Goal: Task Accomplishment & Management: Manage account settings

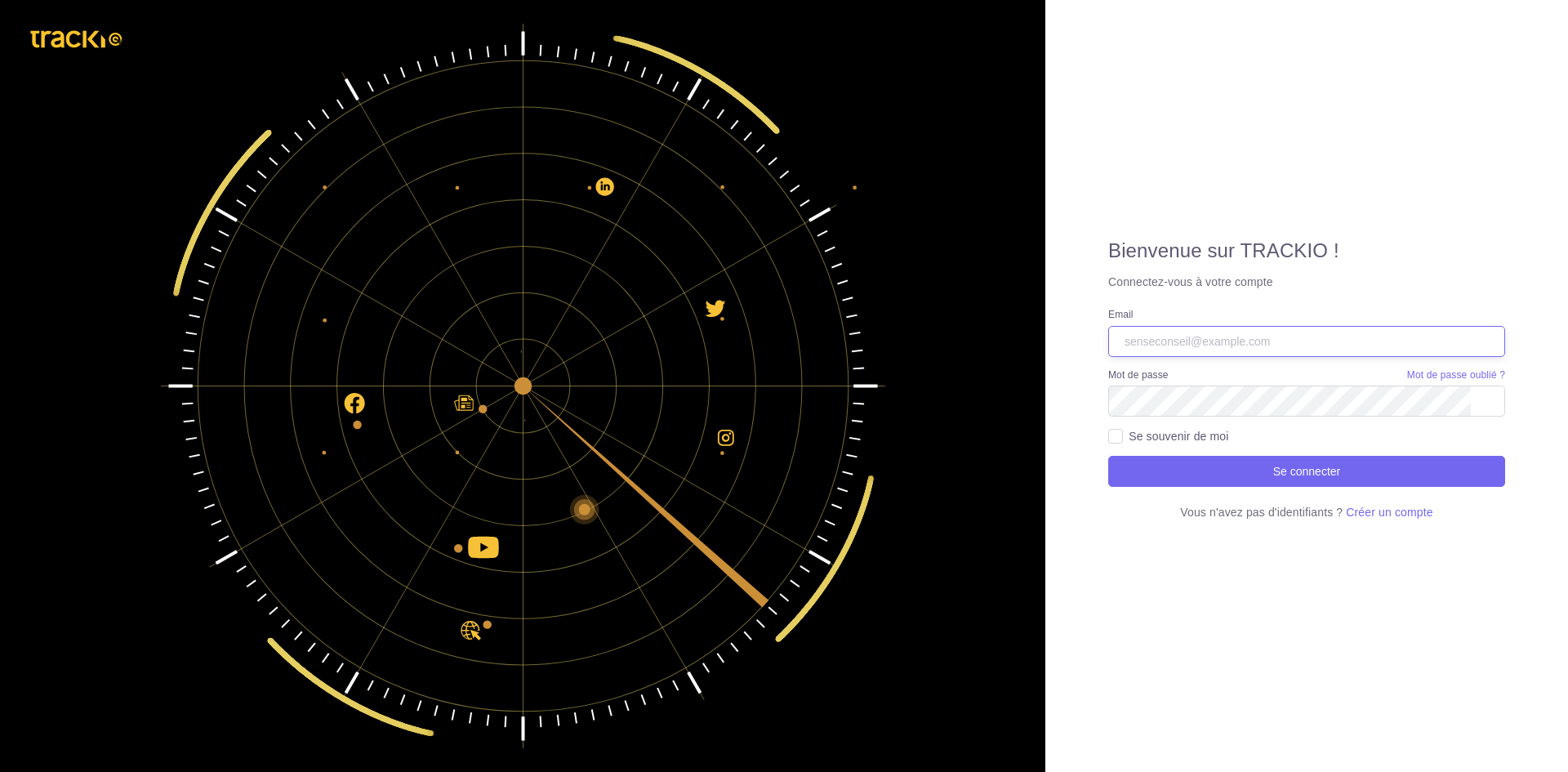
click at [1192, 347] on input "Email" at bounding box center [1306, 341] width 397 height 31
click at [1161, 335] on input "Email" at bounding box center [1306, 341] width 397 height 31
click at [1108, 456] on button "Se connecter" at bounding box center [1306, 471] width 397 height 31
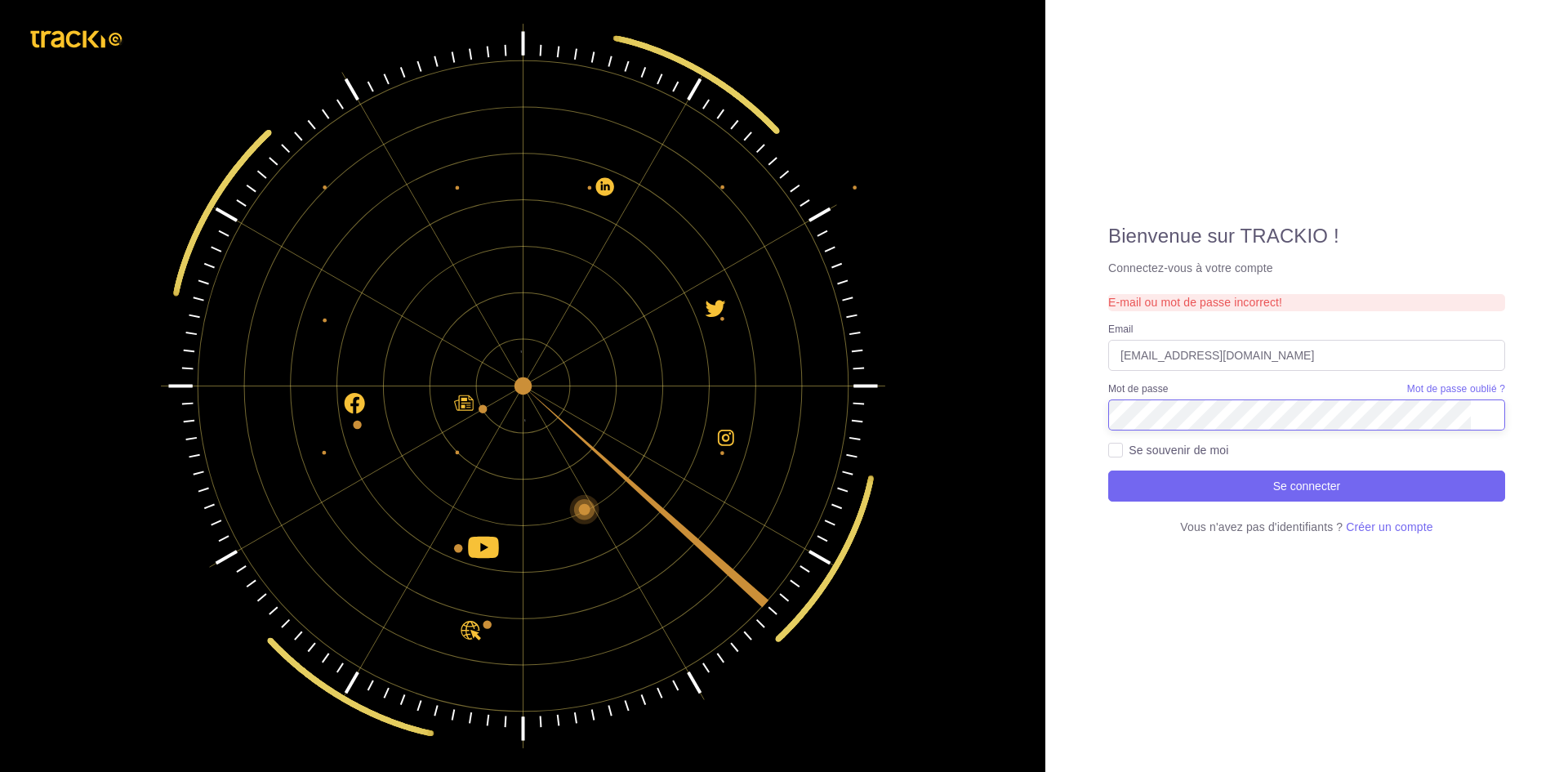
click at [1108, 470] on button "Se connecter" at bounding box center [1306, 485] width 397 height 31
click at [1253, 360] on input "[EMAIL_ADDRESS][DOMAIN_NAME]" at bounding box center [1306, 355] width 397 height 31
type input "[EMAIL_ADDRESS][DOMAIN_NAME]"
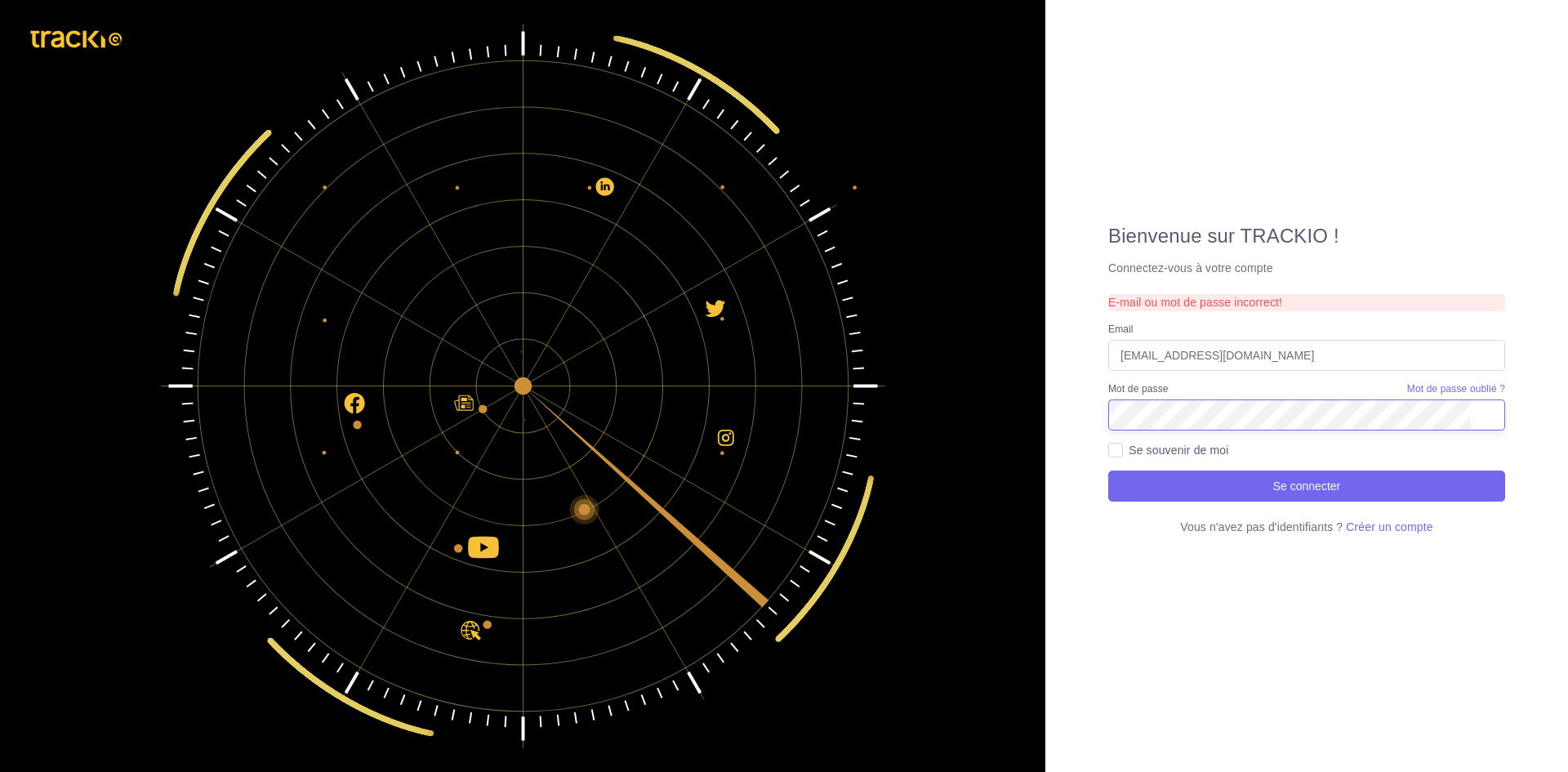
click at [1108, 470] on button "Se connecter" at bounding box center [1306, 485] width 397 height 31
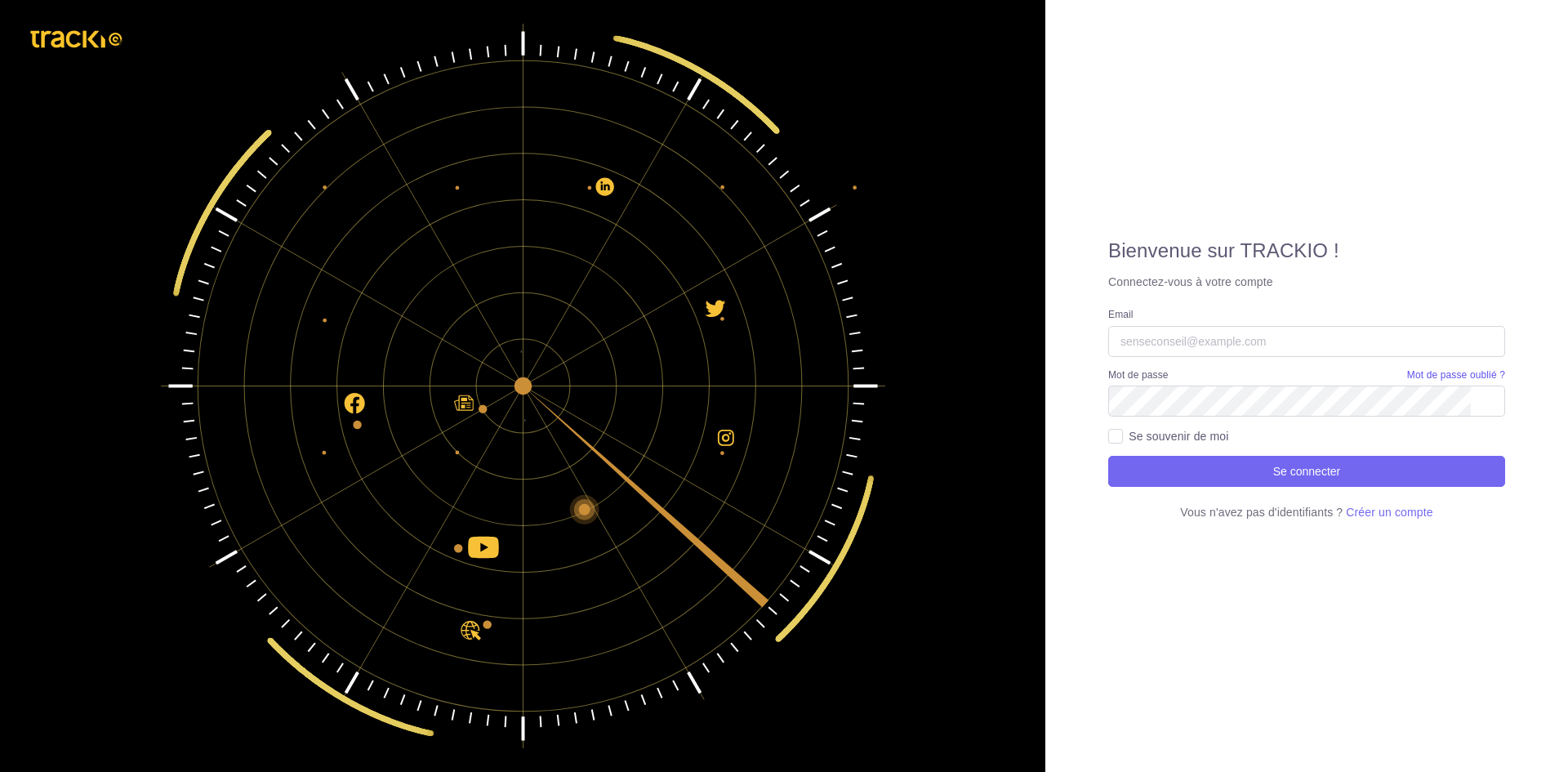
click at [1428, 371] on small "Mot de passe oublié ?" at bounding box center [1456, 374] width 98 height 12
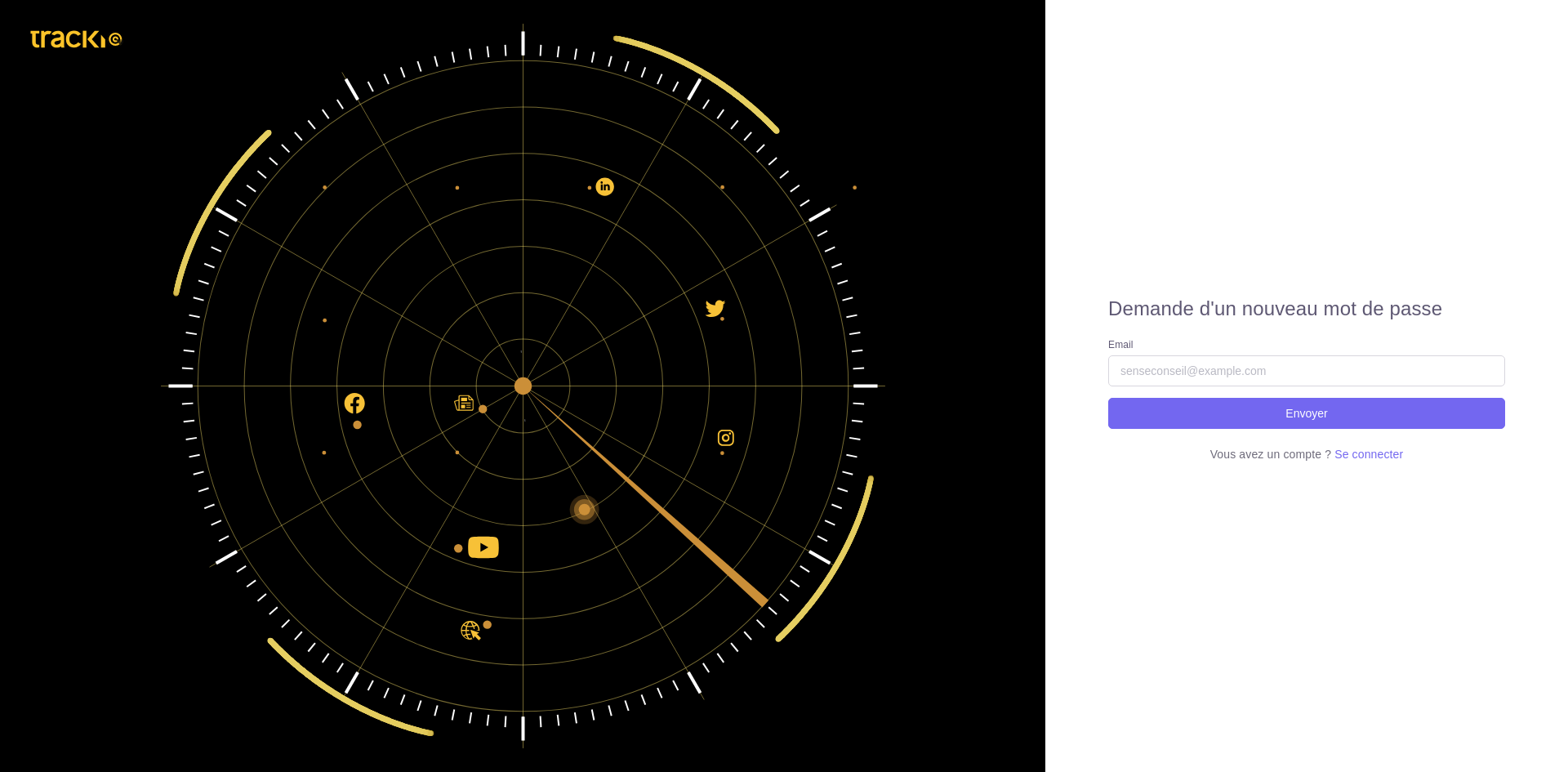
click at [1302, 364] on input "Email" at bounding box center [1306, 371] width 397 height 31
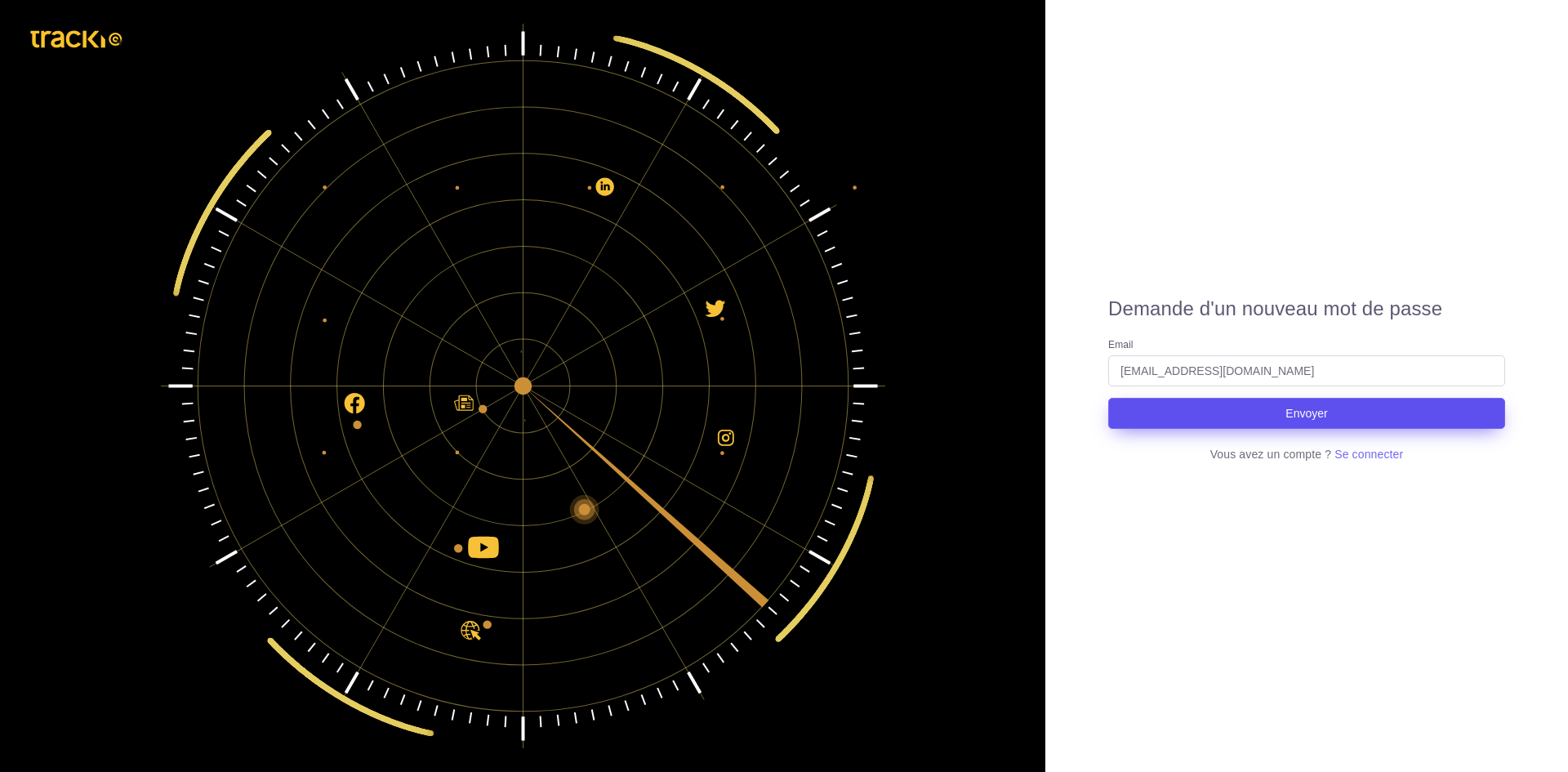
click at [1212, 420] on button "Envoyer" at bounding box center [1306, 413] width 397 height 31
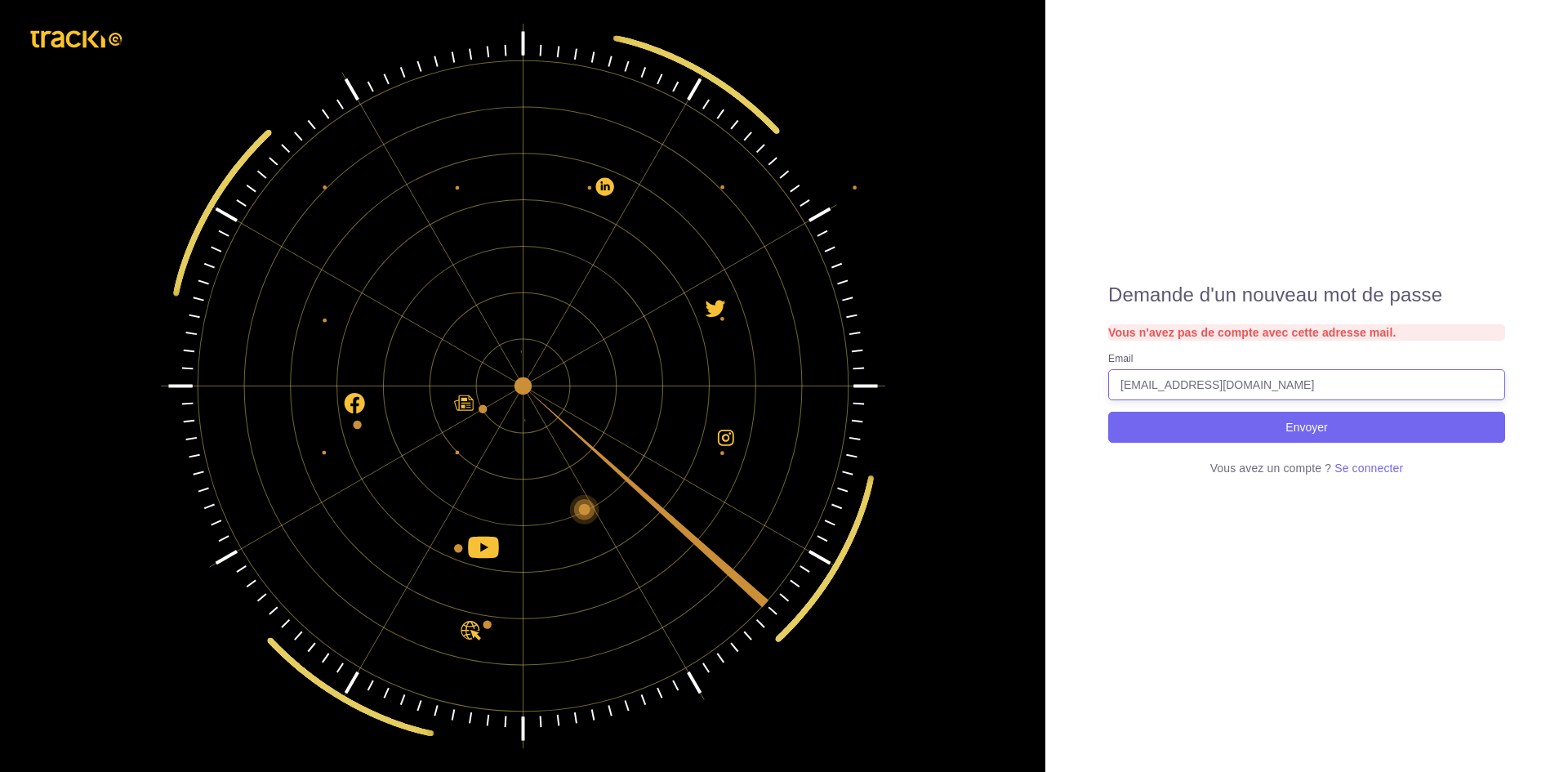
click at [1253, 384] on input "[EMAIL_ADDRESS][DOMAIN_NAME]" at bounding box center [1306, 384] width 397 height 31
type input "[EMAIL_ADDRESS][DOMAIN_NAME]"
click at [1108, 412] on button "Envoyer" at bounding box center [1306, 427] width 397 height 31
click at [1359, 470] on span "Se connecter" at bounding box center [1368, 467] width 69 height 13
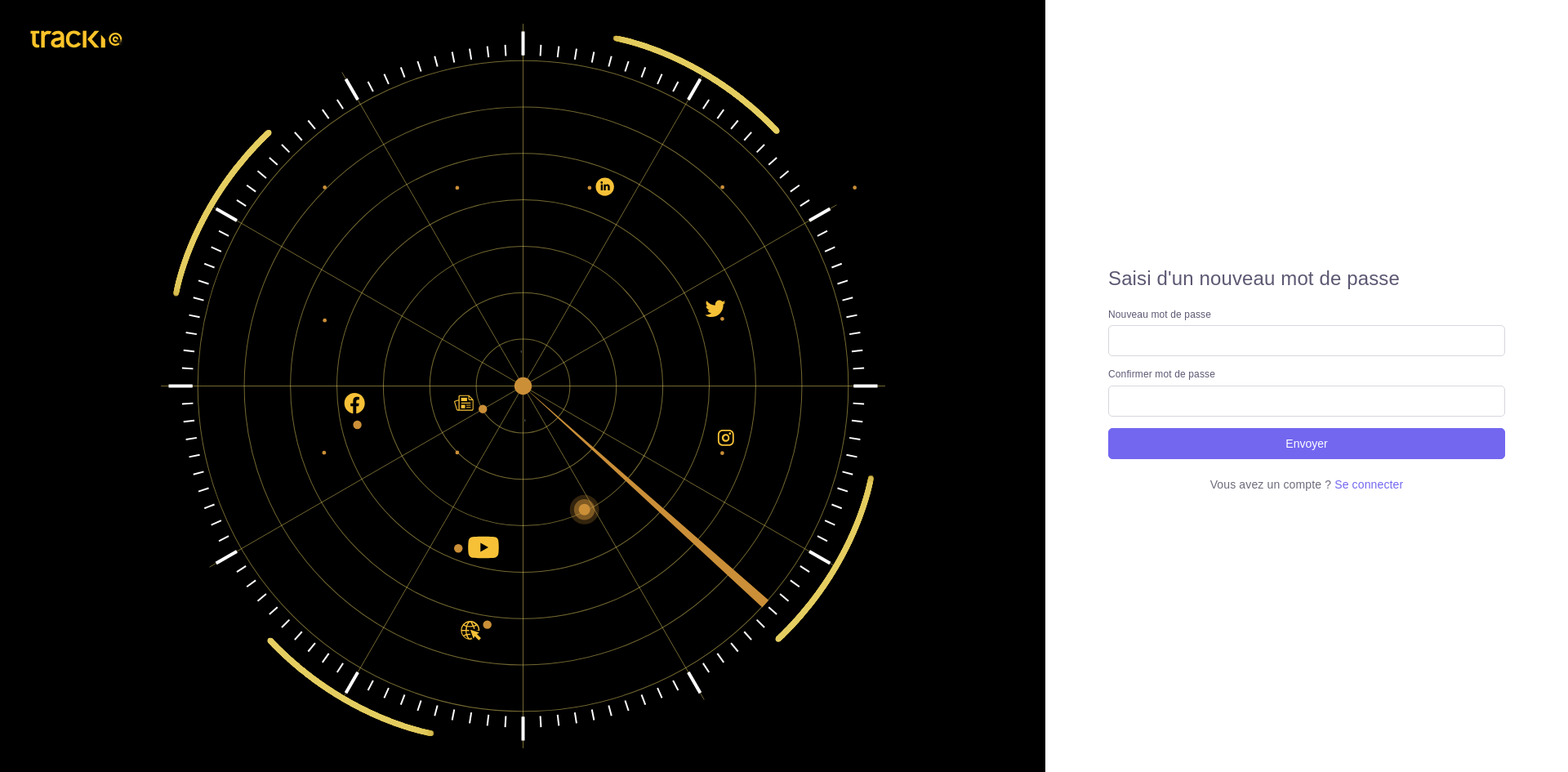
click at [1234, 331] on input "text" at bounding box center [1306, 340] width 397 height 31
type input "Hich@mlol1"
click at [1108, 428] on button "Envoyer" at bounding box center [1306, 443] width 397 height 31
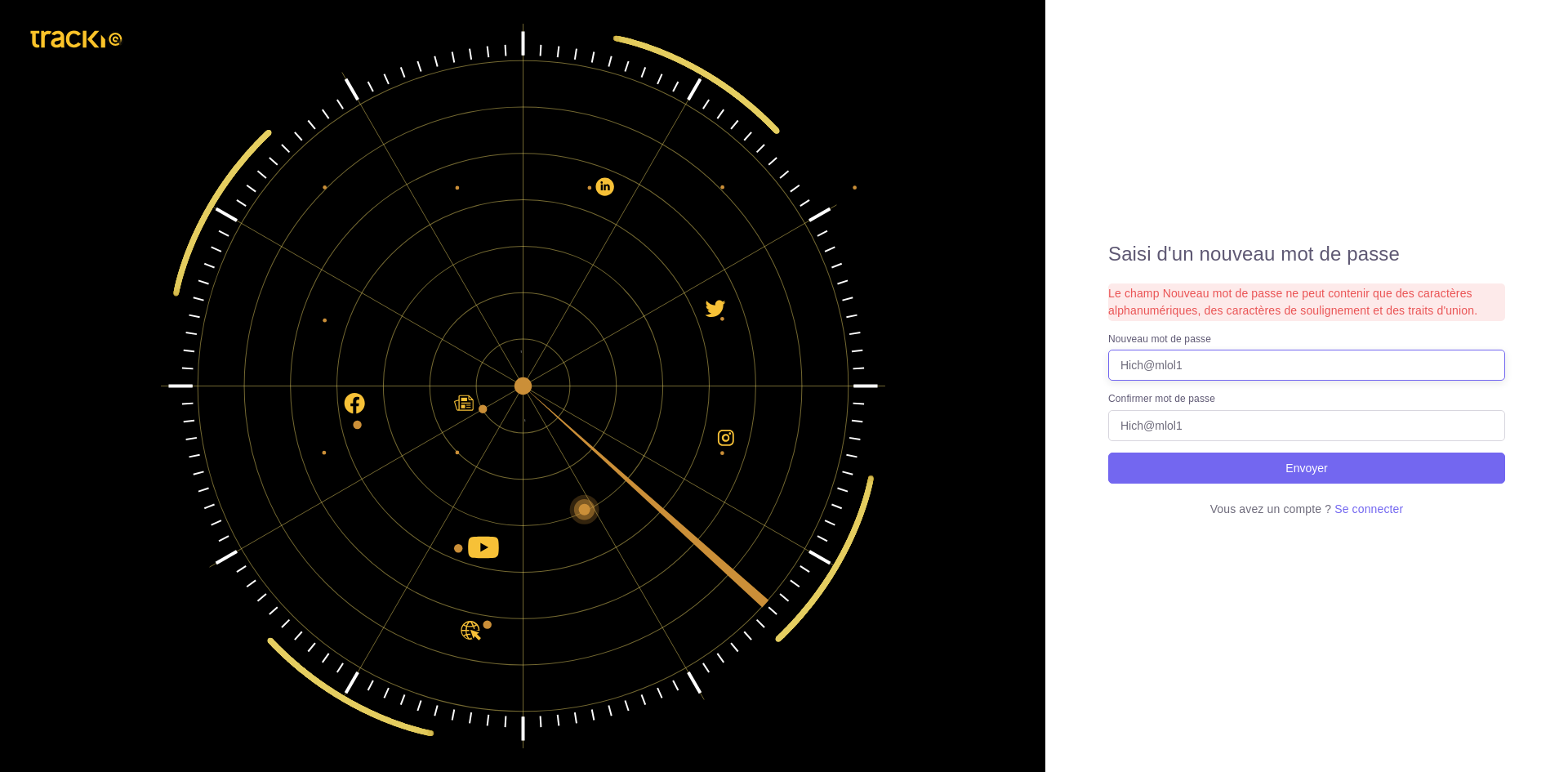
click at [1286, 369] on input "Hich@mlol1" at bounding box center [1306, 365] width 397 height 31
type input "Hich@mlol1"
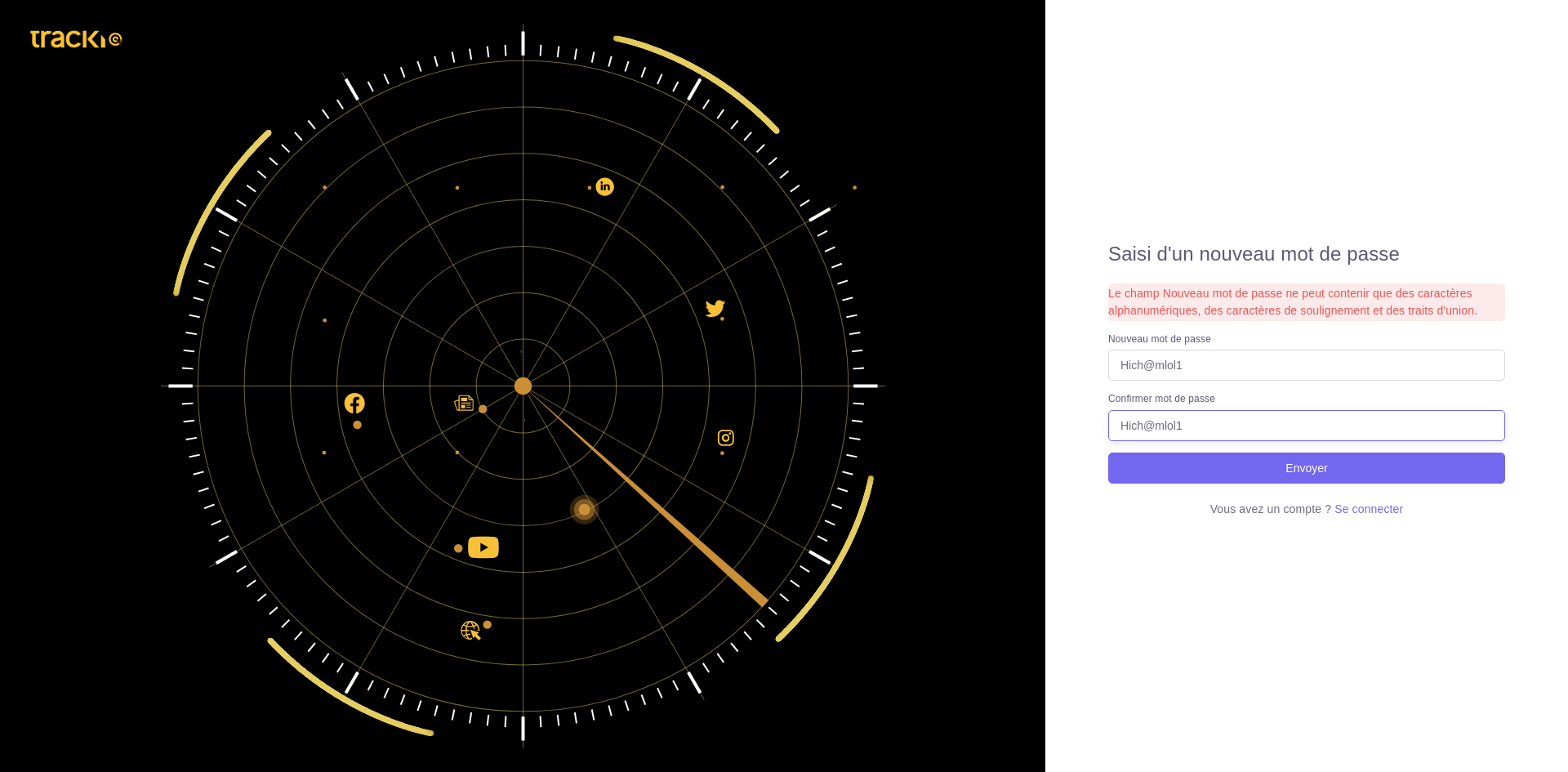
click at [1108, 452] on button "Envoyer" at bounding box center [1306, 467] width 397 height 31
click at [1286, 369] on input "Hich@mlol1" at bounding box center [1306, 365] width 397 height 31
type input "hichemlol1"
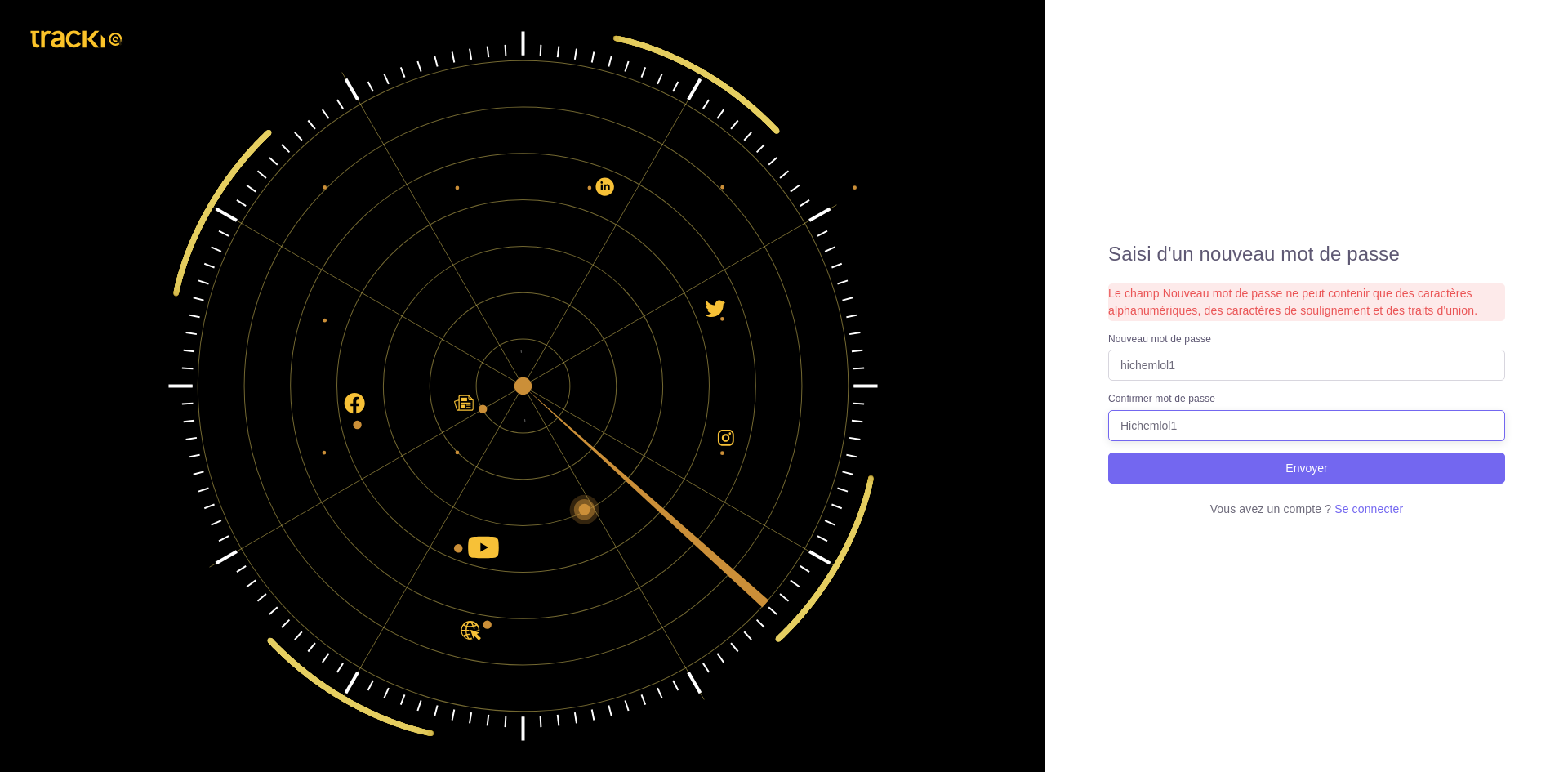
type input "Hichemlol1"
click at [1108, 452] on button "Envoyer" at bounding box center [1306, 467] width 397 height 31
click at [1125, 367] on input "hichemlol1" at bounding box center [1306, 365] width 397 height 31
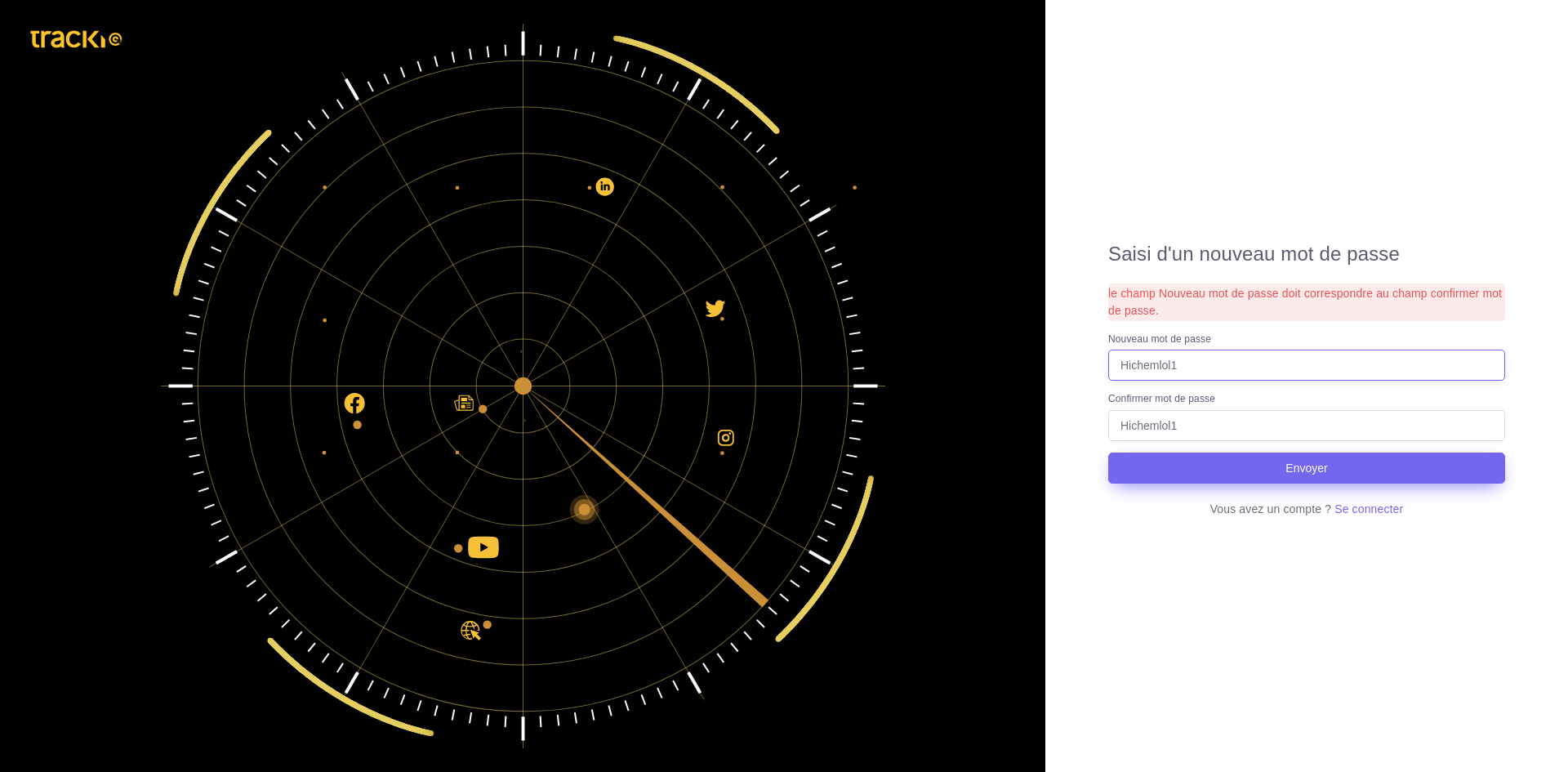
type input "Hichemlol1"
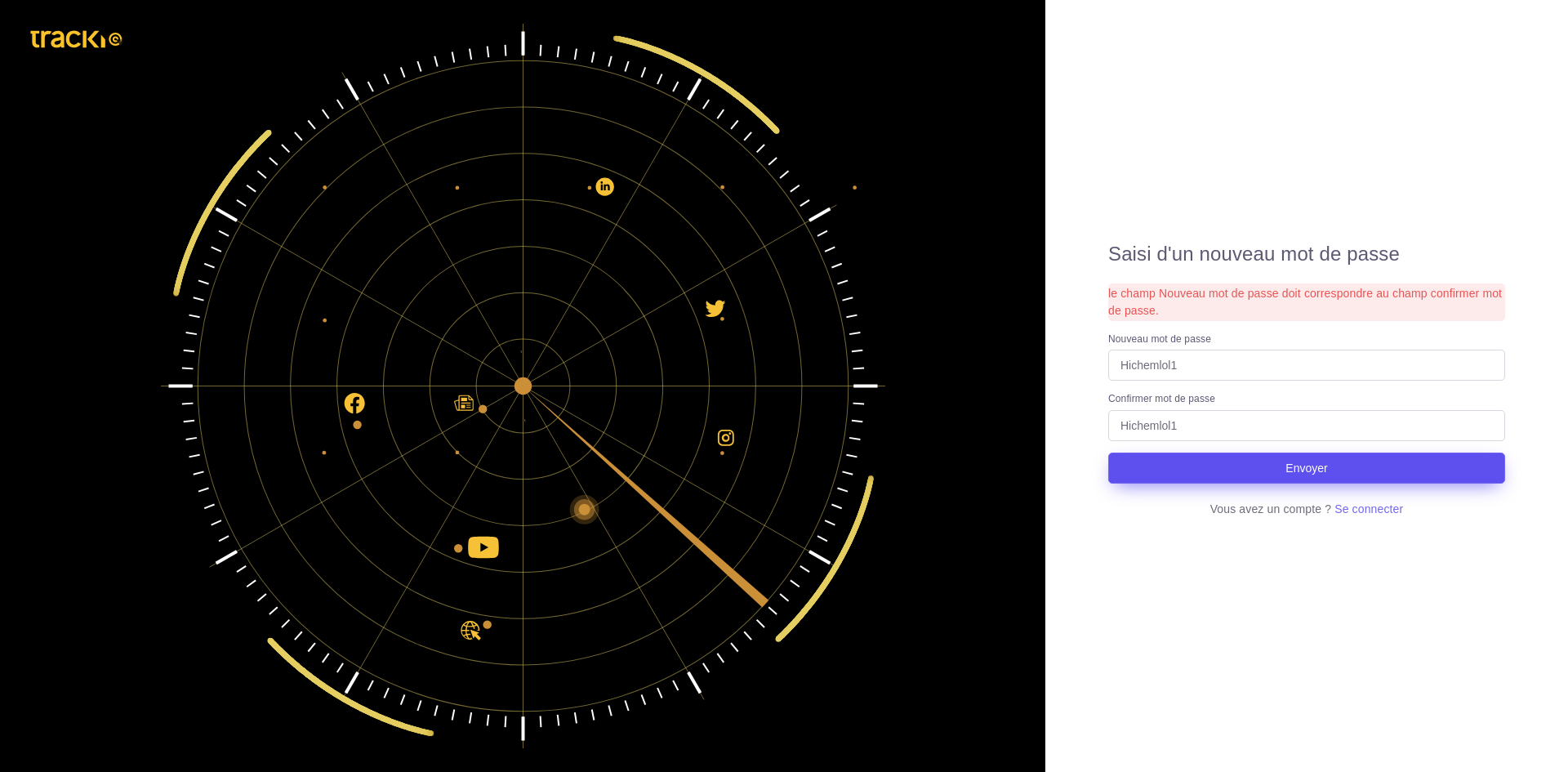
click at [1184, 474] on button "Envoyer" at bounding box center [1306, 467] width 397 height 31
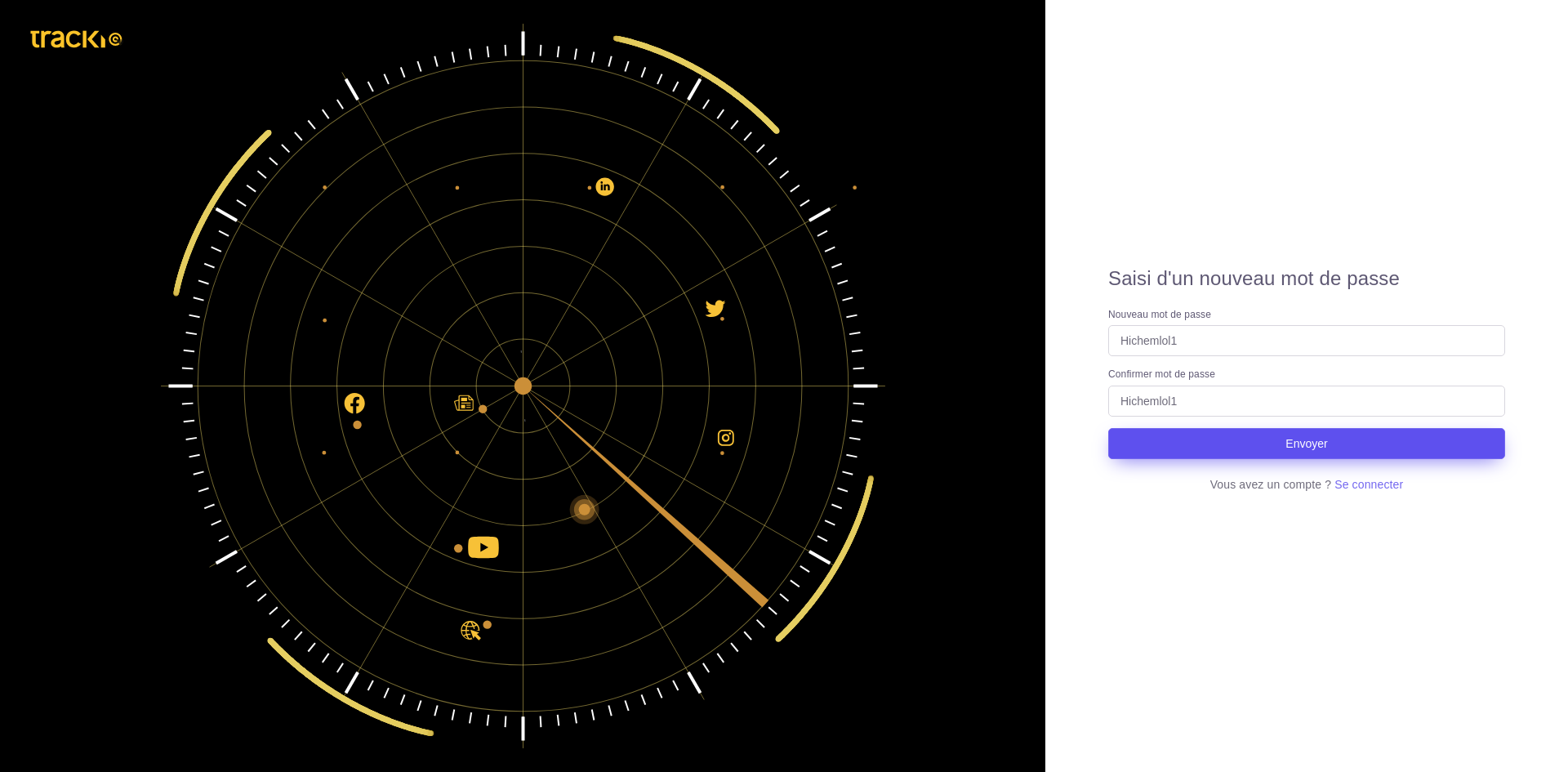
click at [1185, 453] on button "Envoyer" at bounding box center [1306, 443] width 397 height 31
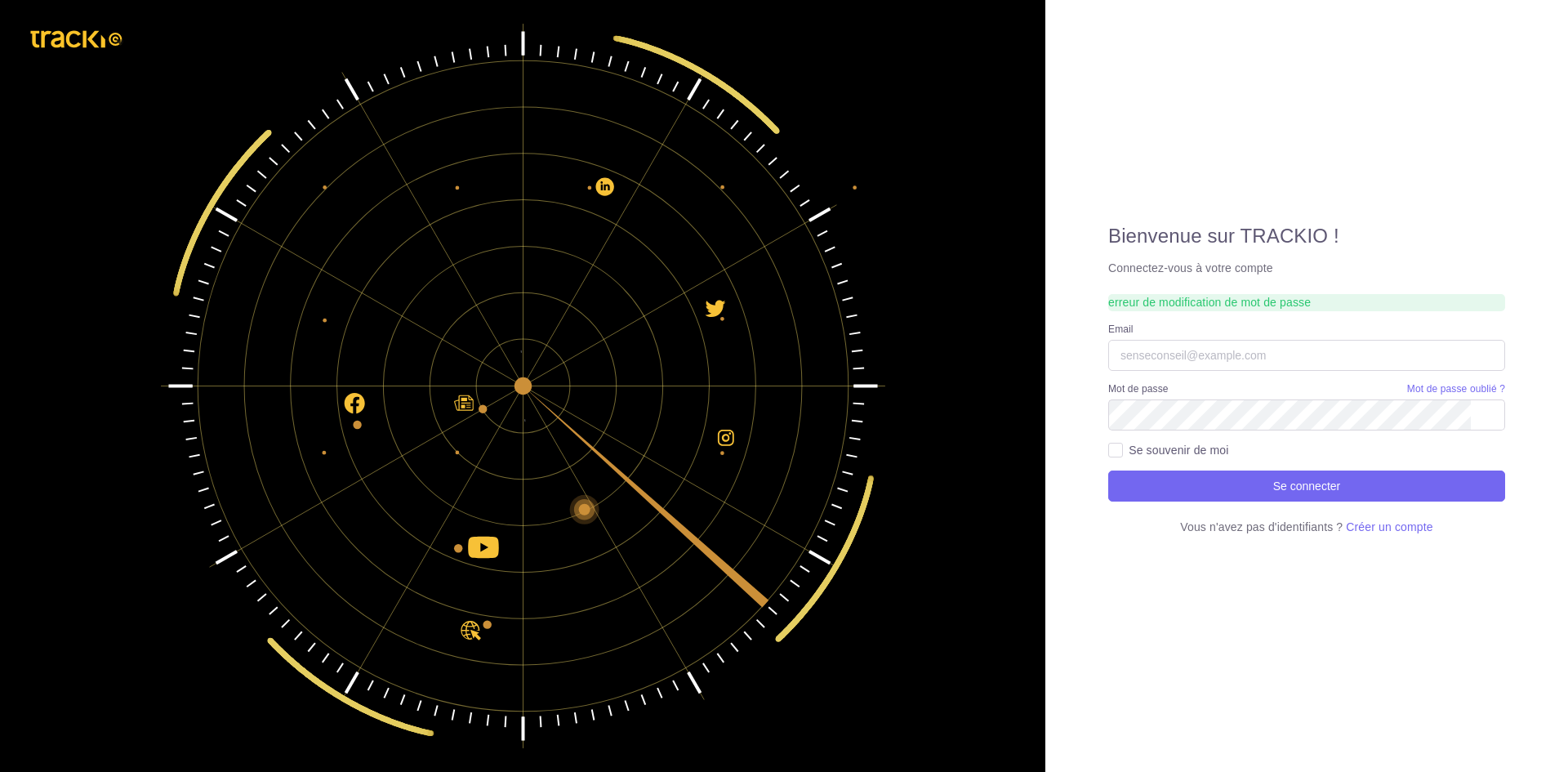
click at [1187, 355] on input "Email" at bounding box center [1306, 355] width 397 height 31
click at [1252, 354] on input "[EMAIL_ADDRESS][DOMAIN_NAME]" at bounding box center [1306, 355] width 397 height 31
click at [1297, 350] on input "[EMAIL_ADDRESS][DOMAIN_NAME]" at bounding box center [1306, 355] width 397 height 31
type input "[EMAIL_ADDRESS][DOMAIN_NAME]"
click at [1108, 470] on button "Se connecter" at bounding box center [1306, 485] width 397 height 31
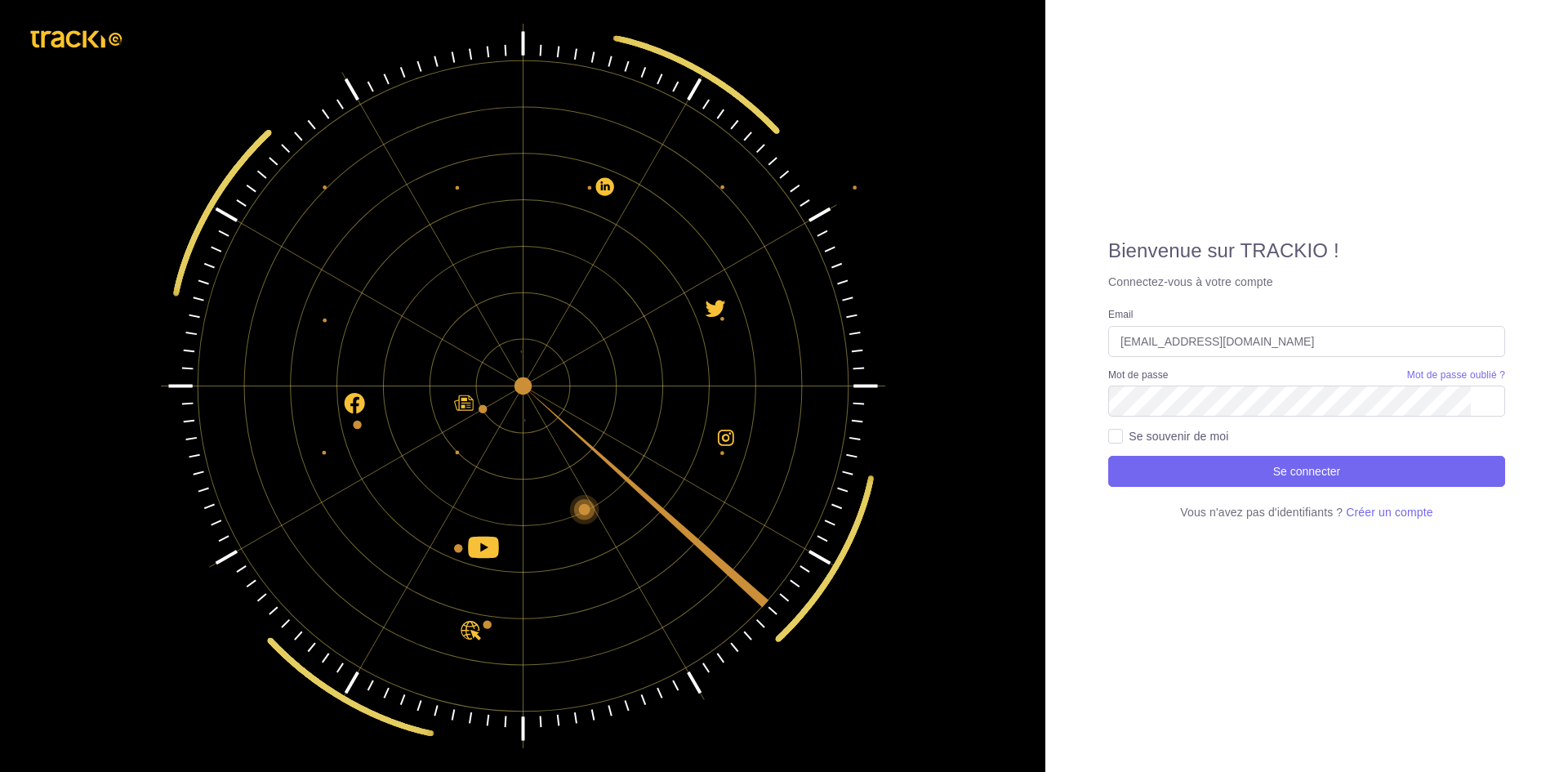
click at [1105, 441] on div "Bienvenue sur TRACKIO ! Connectez-vous à votre compte erreur de modification de…" at bounding box center [1306, 386] width 432 height 294
click at [1128, 441] on label "Se souvenir de moi" at bounding box center [1178, 436] width 100 height 16
click at [1111, 441] on input "Se souvenir de moi" at bounding box center [1115, 435] width 14 height 14
checkbox input "true"
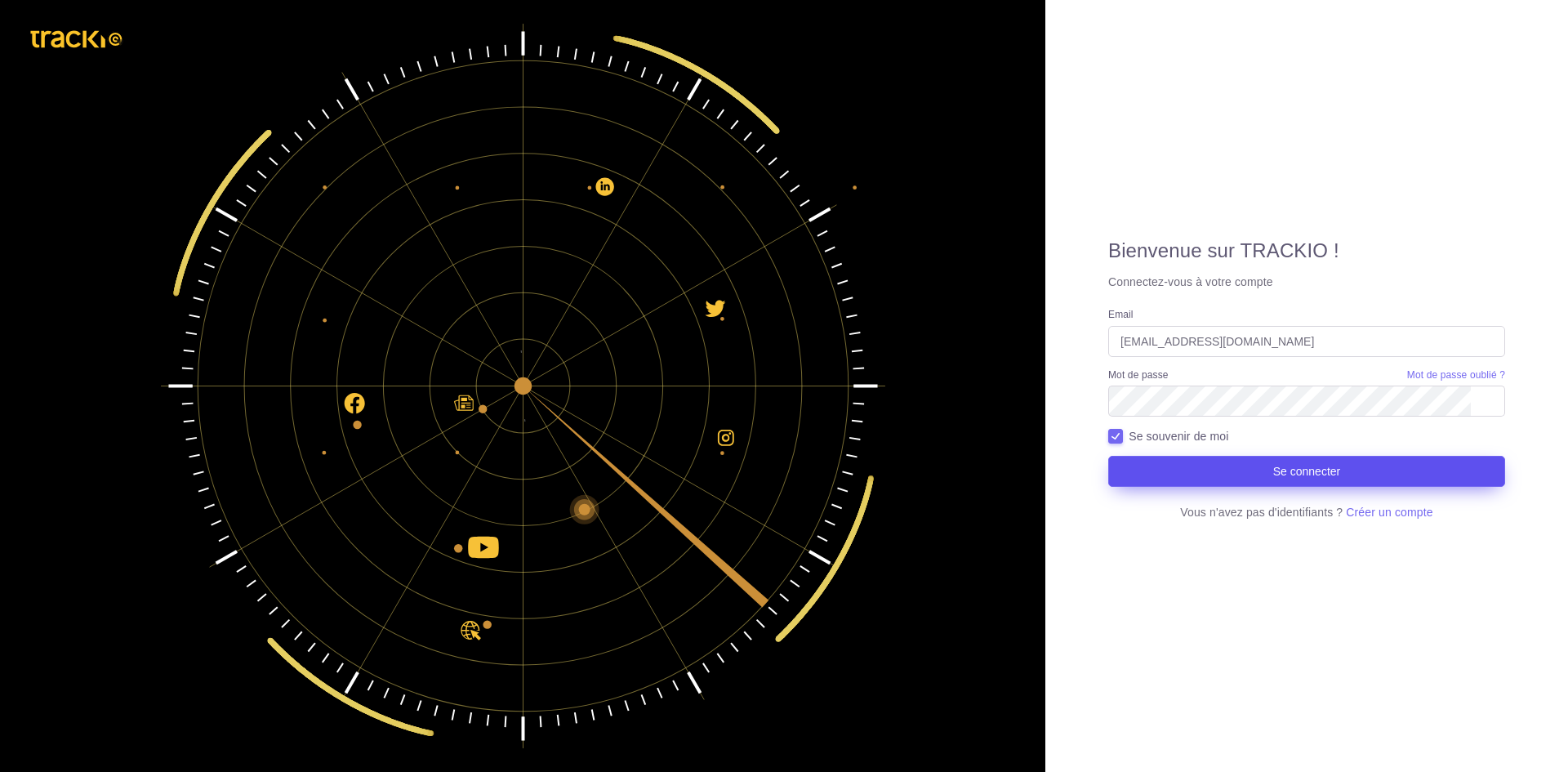
click at [1145, 466] on button "Se connecter" at bounding box center [1306, 471] width 397 height 31
